Goal: Register for event/course

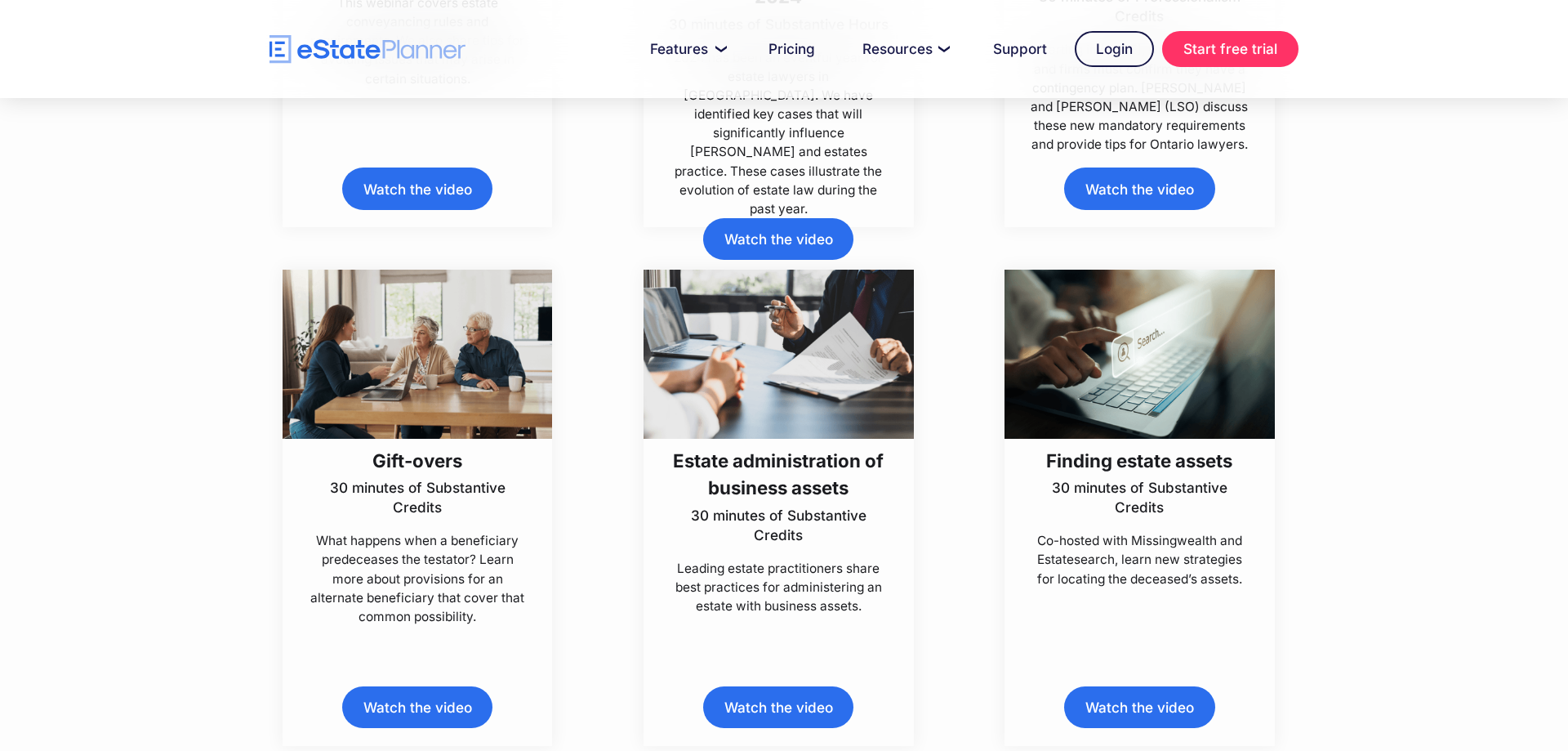
scroll to position [1917, 0]
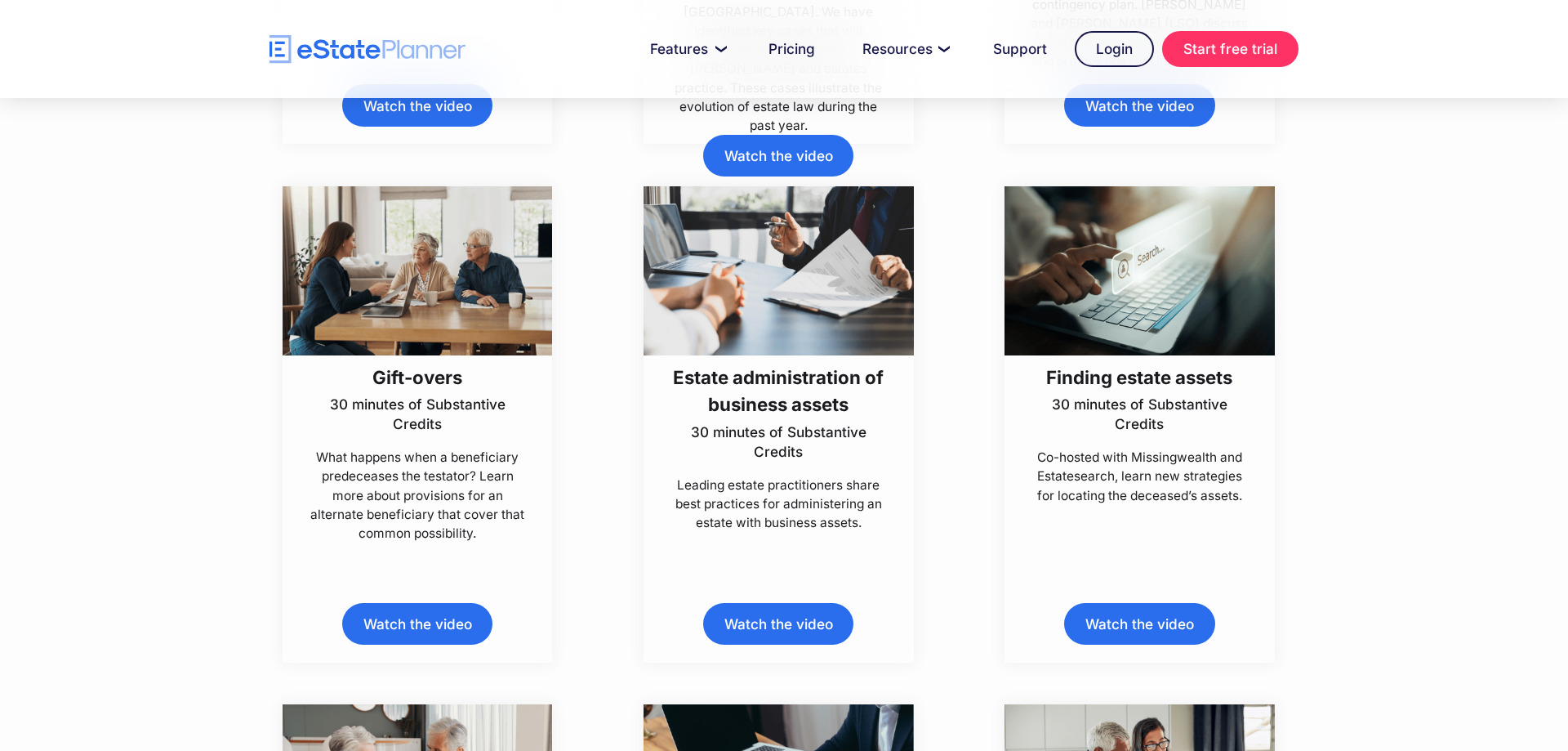
click at [772, 374] on h3 "Estate administration of business assets" at bounding box center [778, 391] width 226 height 55
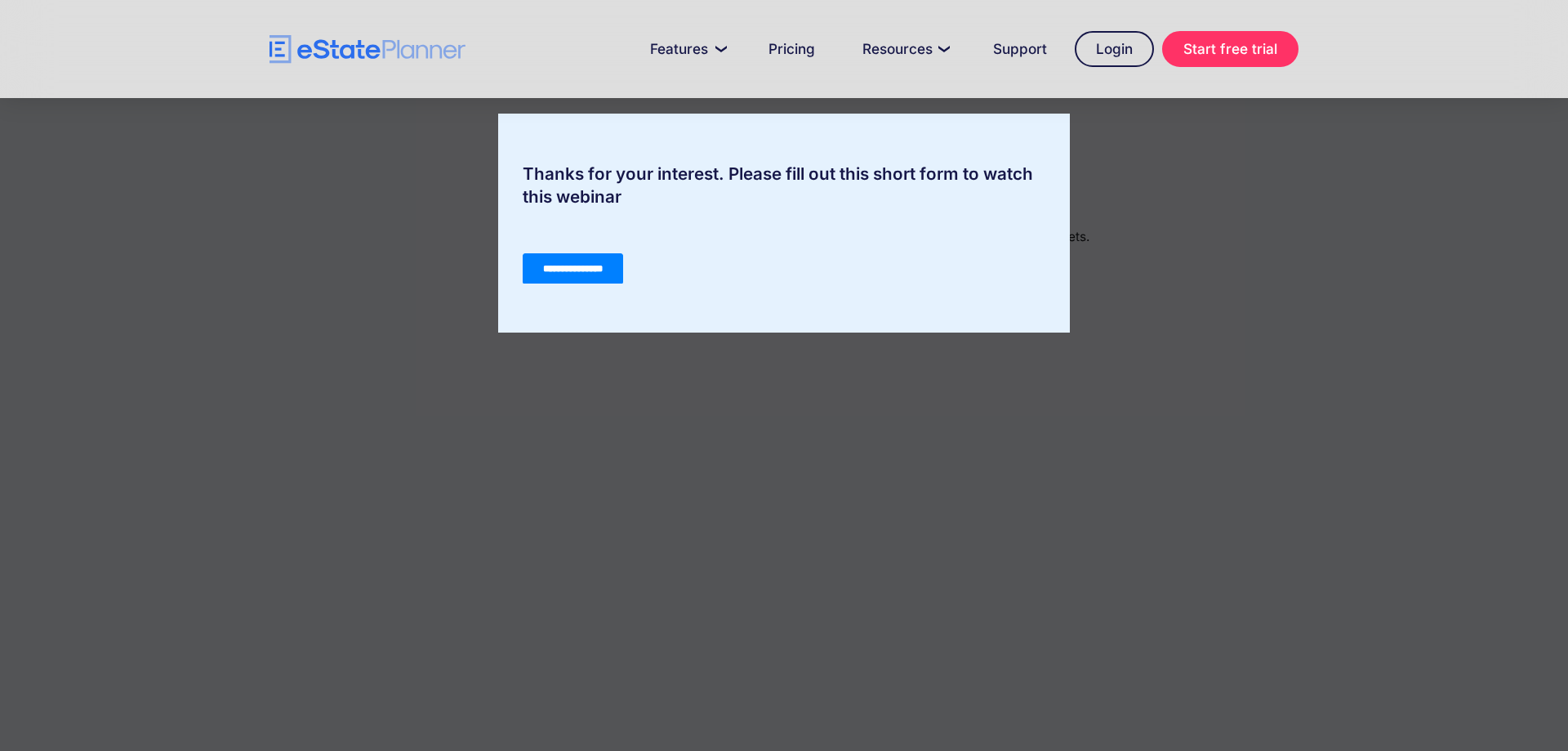
click at [615, 265] on input "**********" at bounding box center [573, 269] width 101 height 31
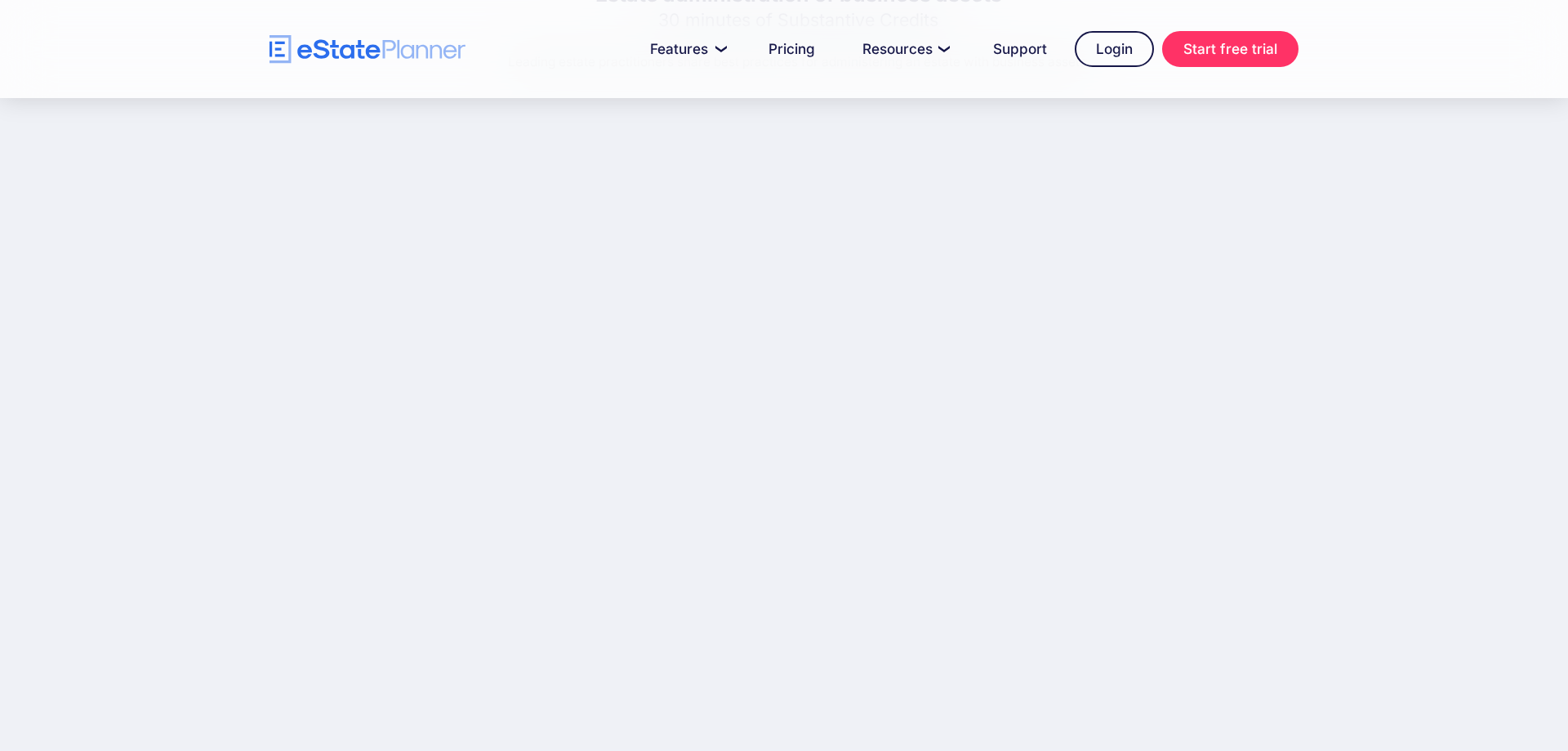
scroll to position [166, 0]
click at [1416, 273] on div "Estate administration of business assets 30 minutes of Substantive Credits Lead…" at bounding box center [784, 344] width 1568 height 826
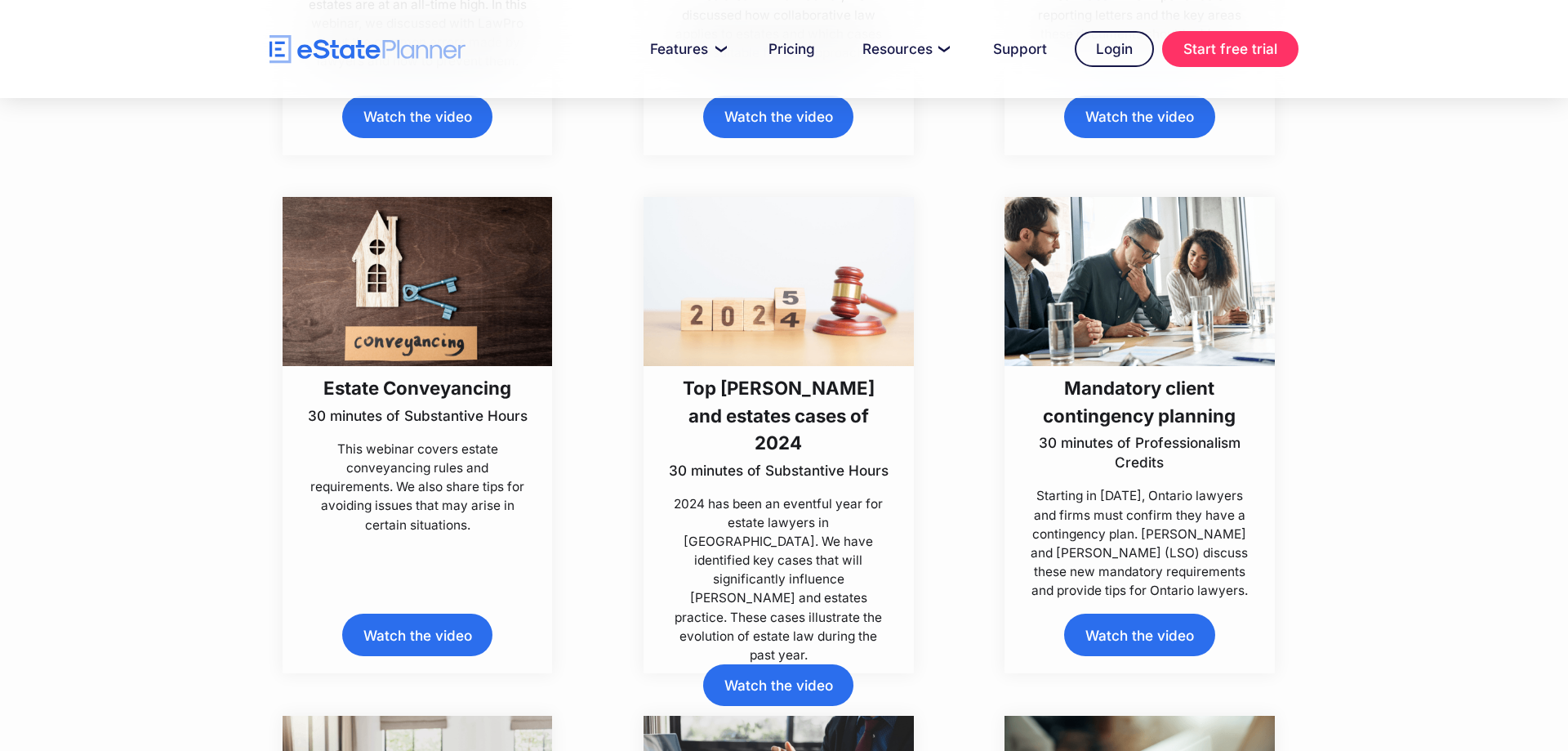
scroll to position [1416, 0]
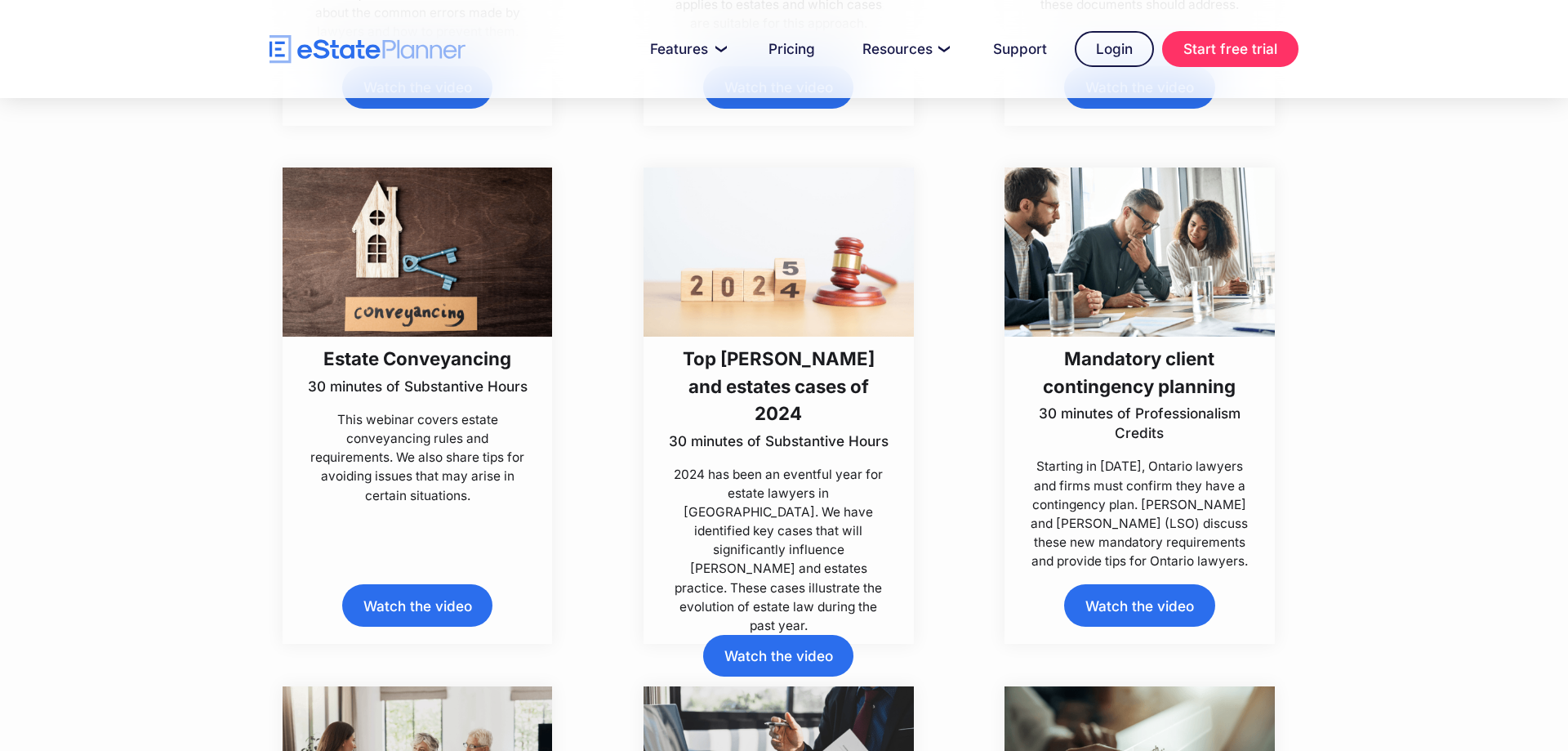
click at [1084, 334] on img at bounding box center [1139, 251] width 270 height 169
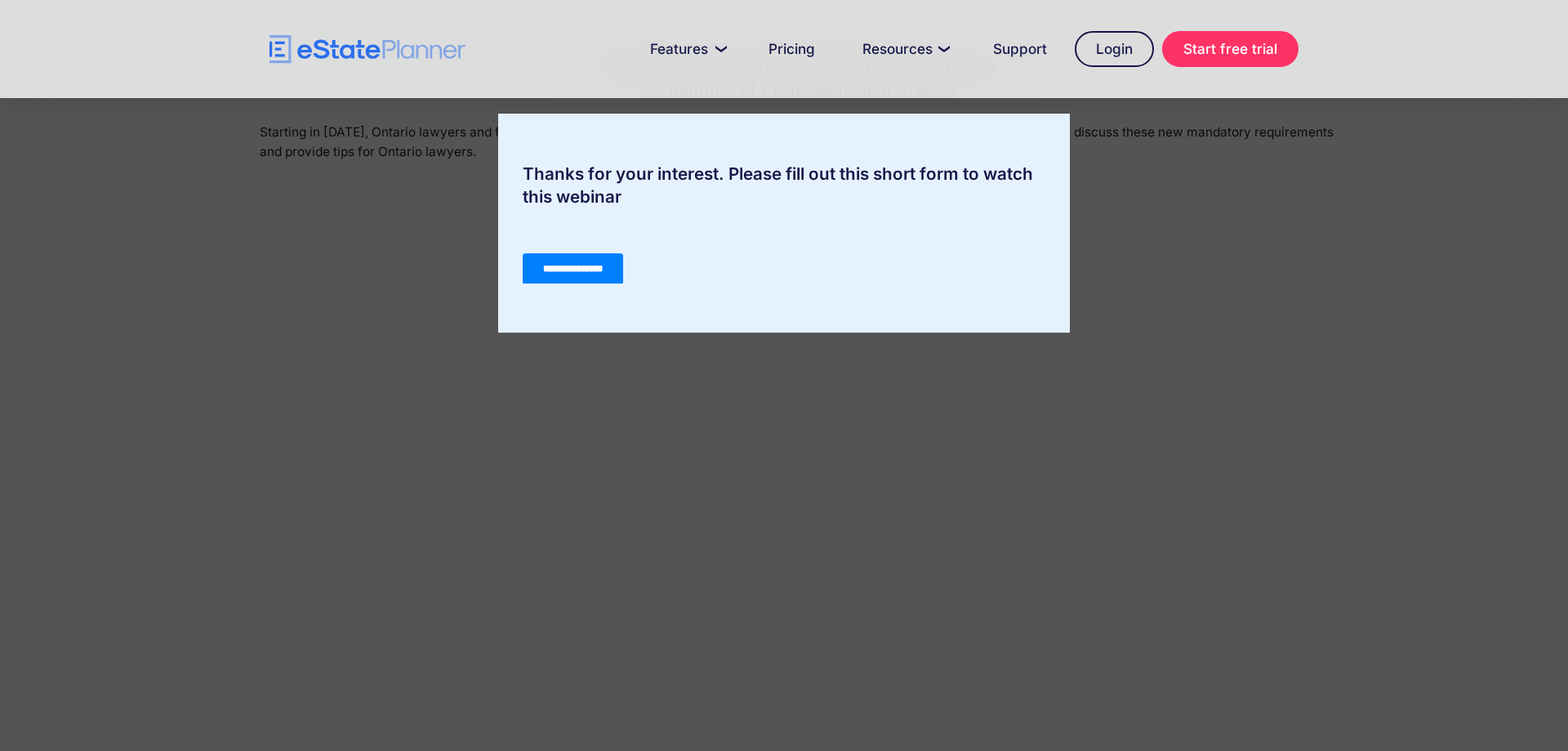
scroll to position [250, 0]
click at [604, 270] on input "**********" at bounding box center [573, 269] width 101 height 31
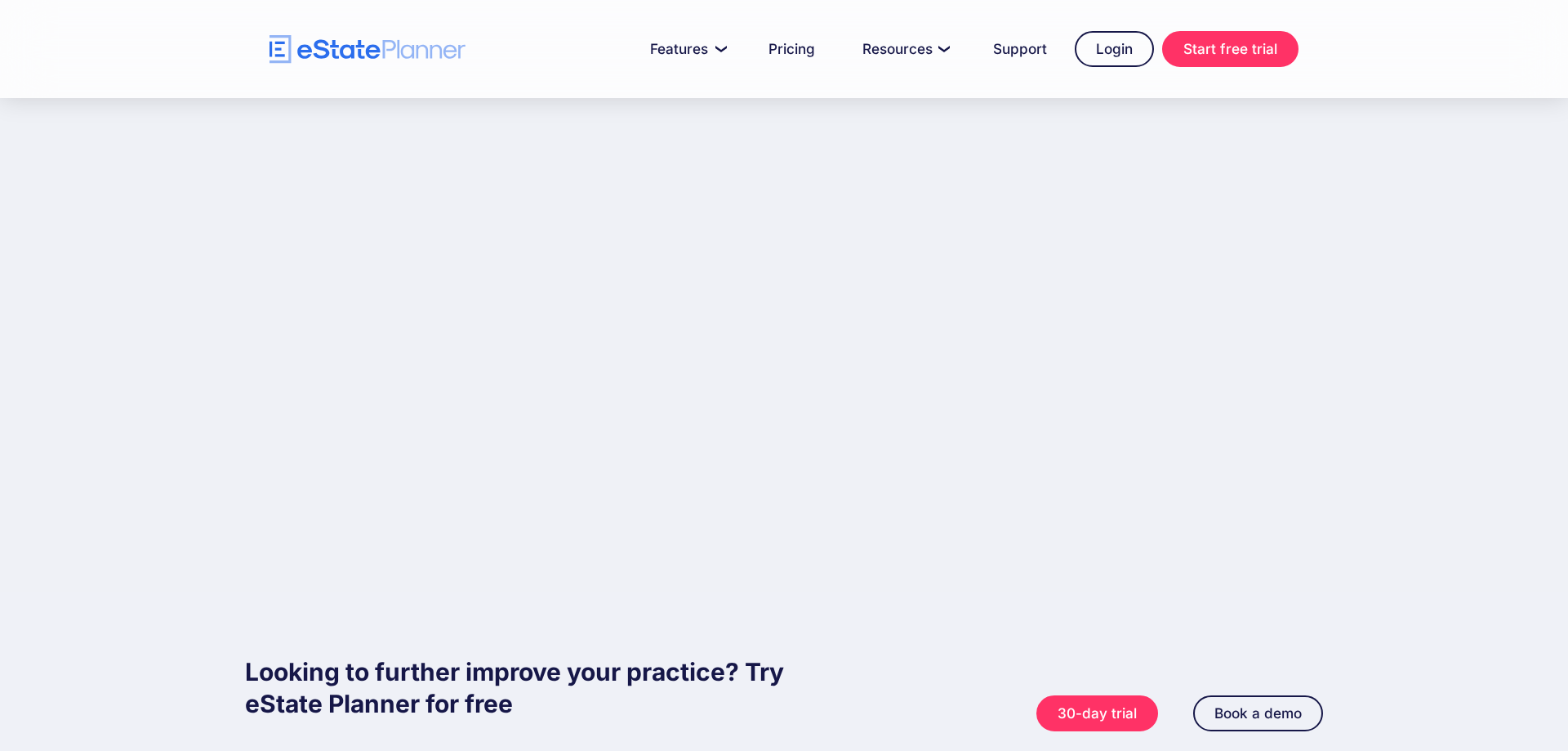
scroll to position [0, 0]
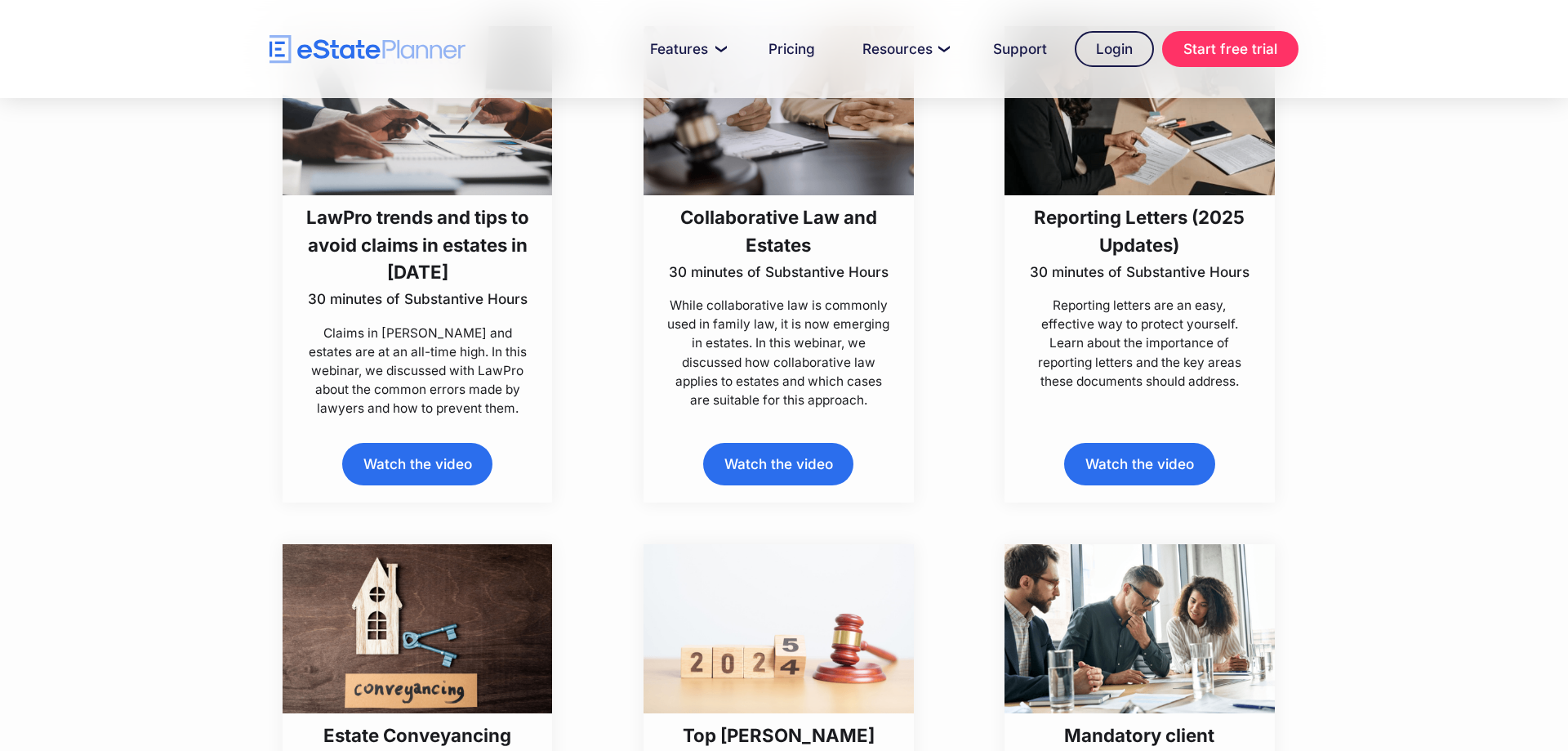
scroll to position [999, 0]
